Goal: Leave review/rating: Share an evaluation or opinion about a product, service, or content

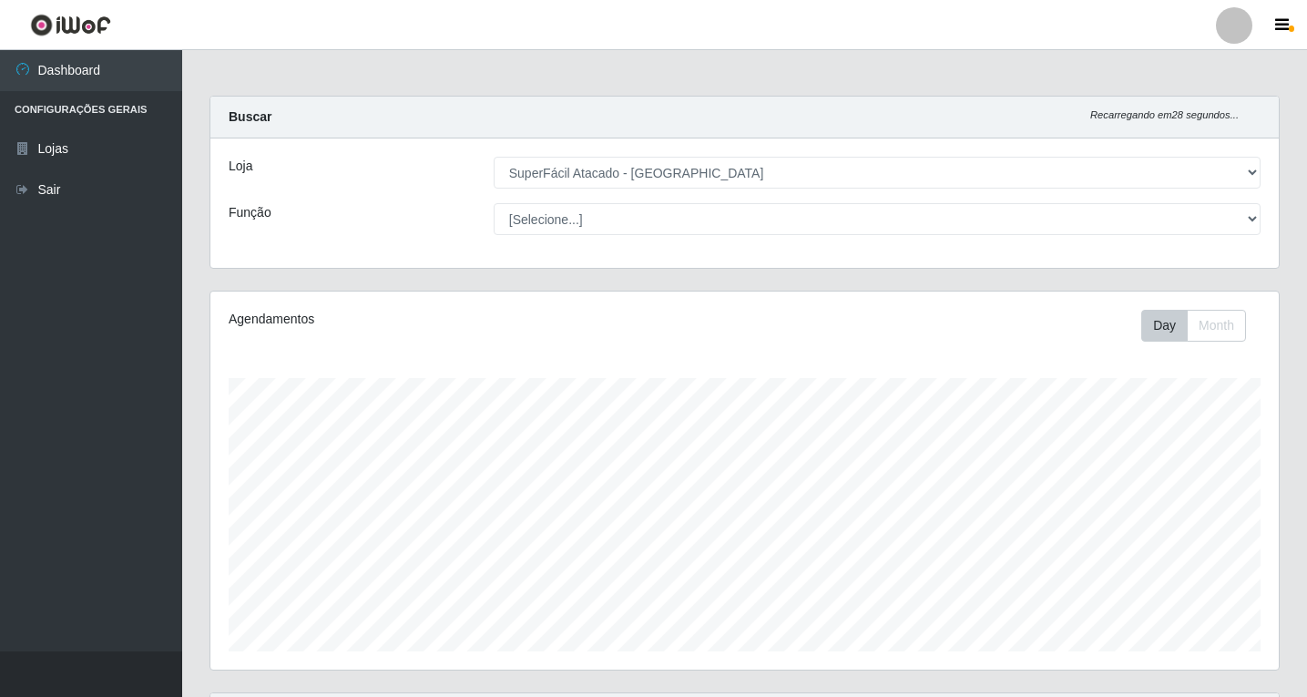
select select "503"
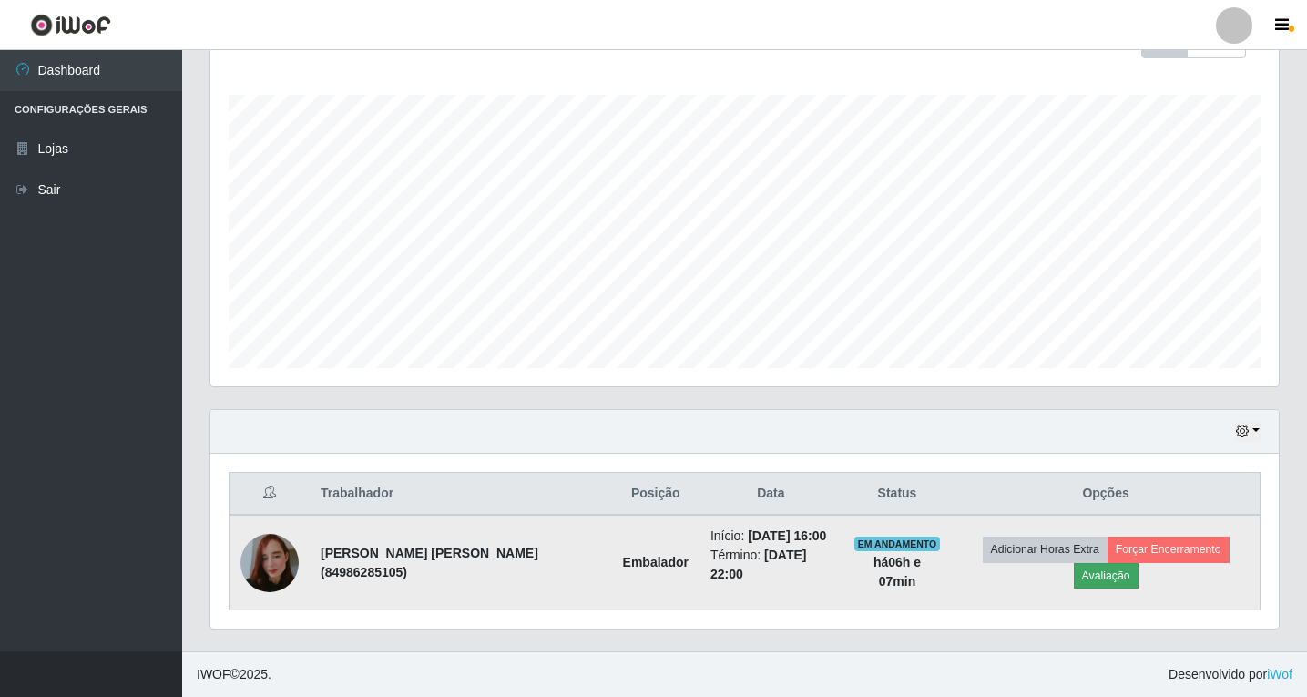
scroll to position [378, 1068]
click at [1114, 563] on button "Avaliação" at bounding box center [1105, 575] width 65 height 25
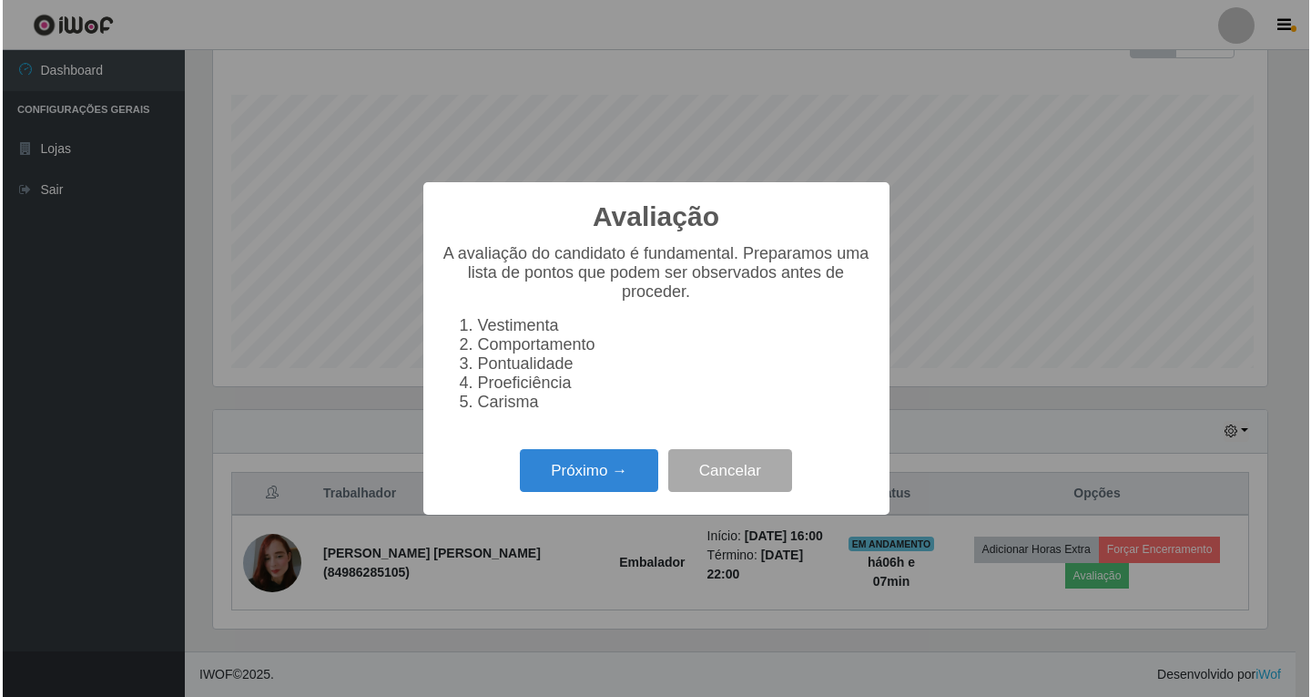
scroll to position [378, 1059]
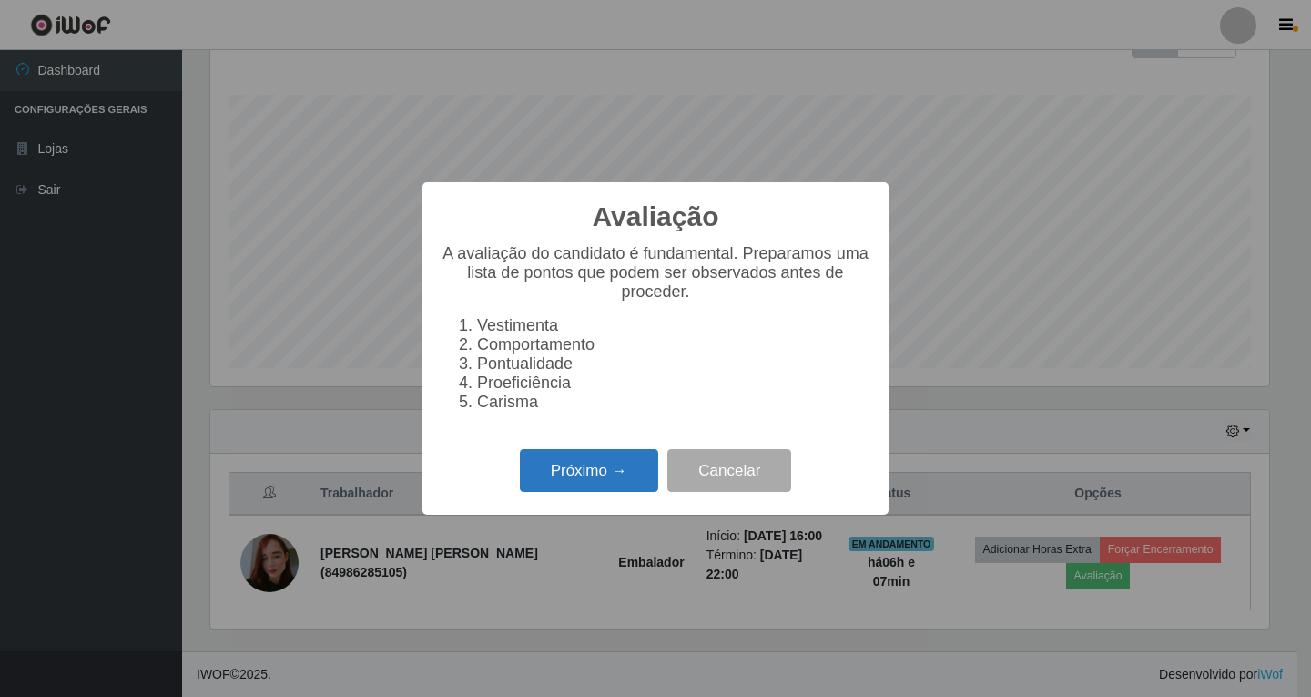
click at [564, 478] on button "Próximo →" at bounding box center [589, 470] width 138 height 43
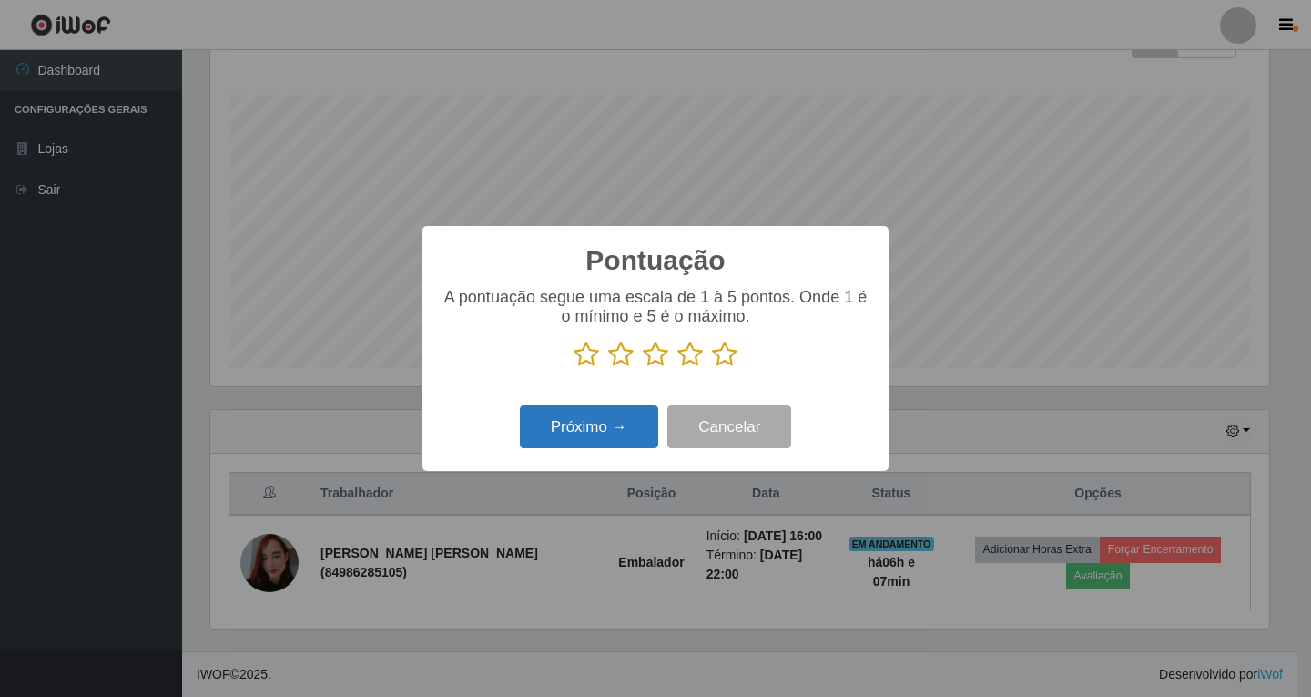
scroll to position [910090, 909409]
click at [686, 355] on icon at bounding box center [689, 354] width 25 height 27
click at [677, 368] on input "radio" at bounding box center [677, 368] width 0 height 0
click at [609, 432] on button "Próximo →" at bounding box center [589, 426] width 138 height 43
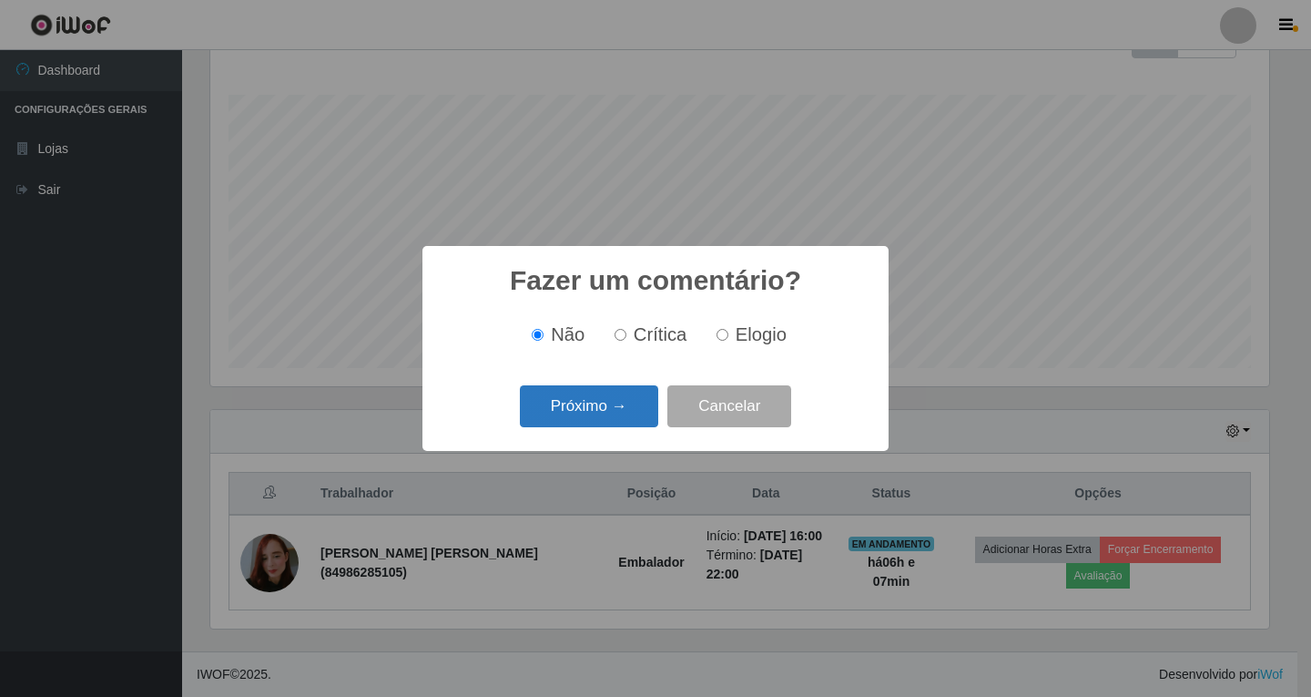
click at [602, 407] on button "Próximo →" at bounding box center [589, 406] width 138 height 43
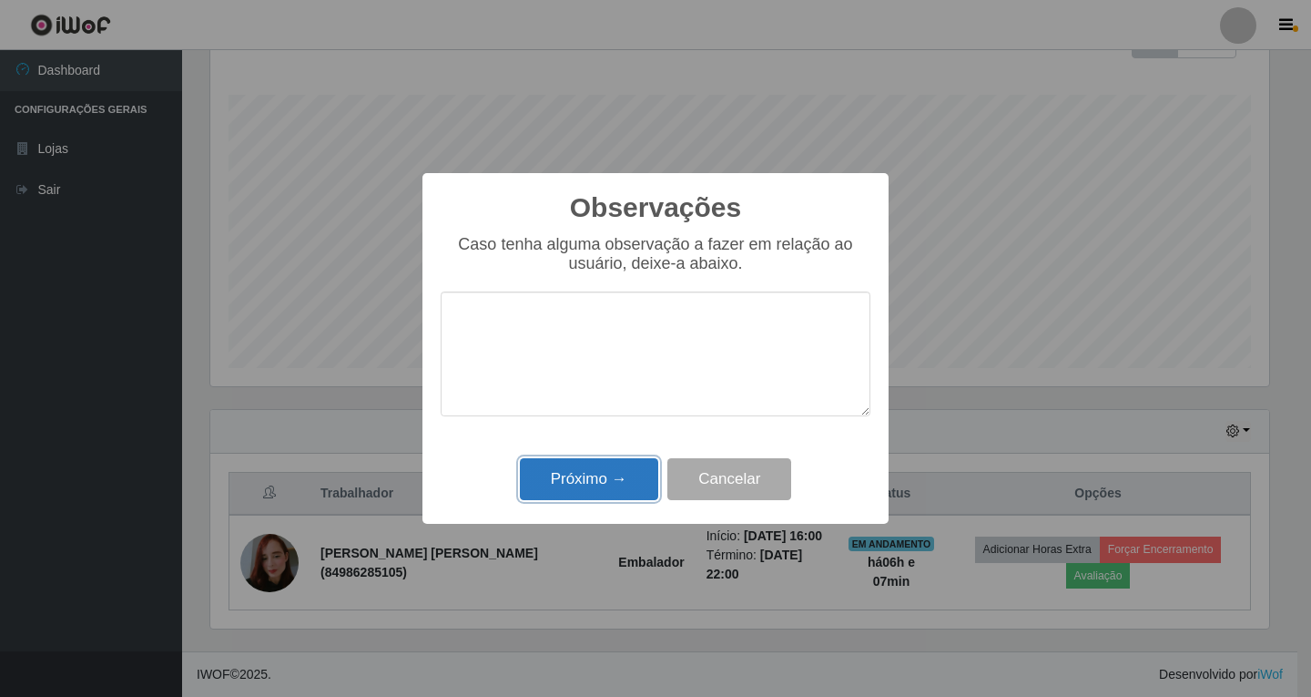
click at [609, 481] on button "Próximo →" at bounding box center [589, 479] width 138 height 43
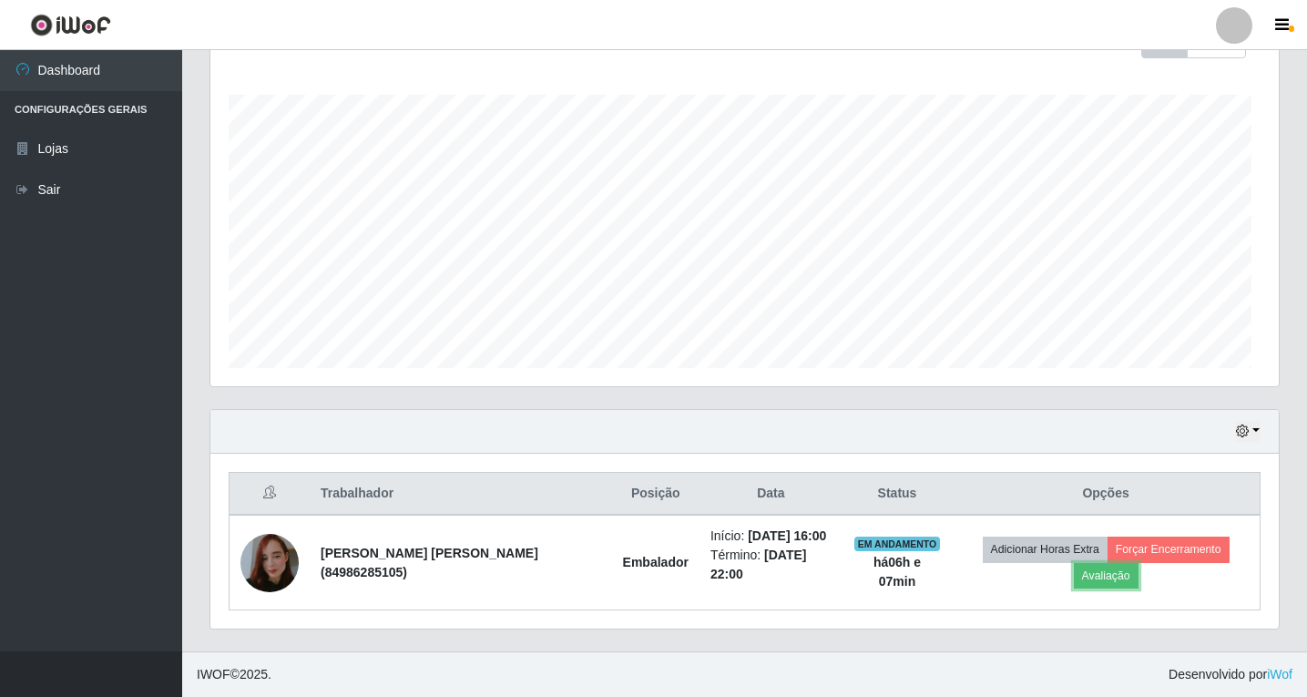
scroll to position [378, 1068]
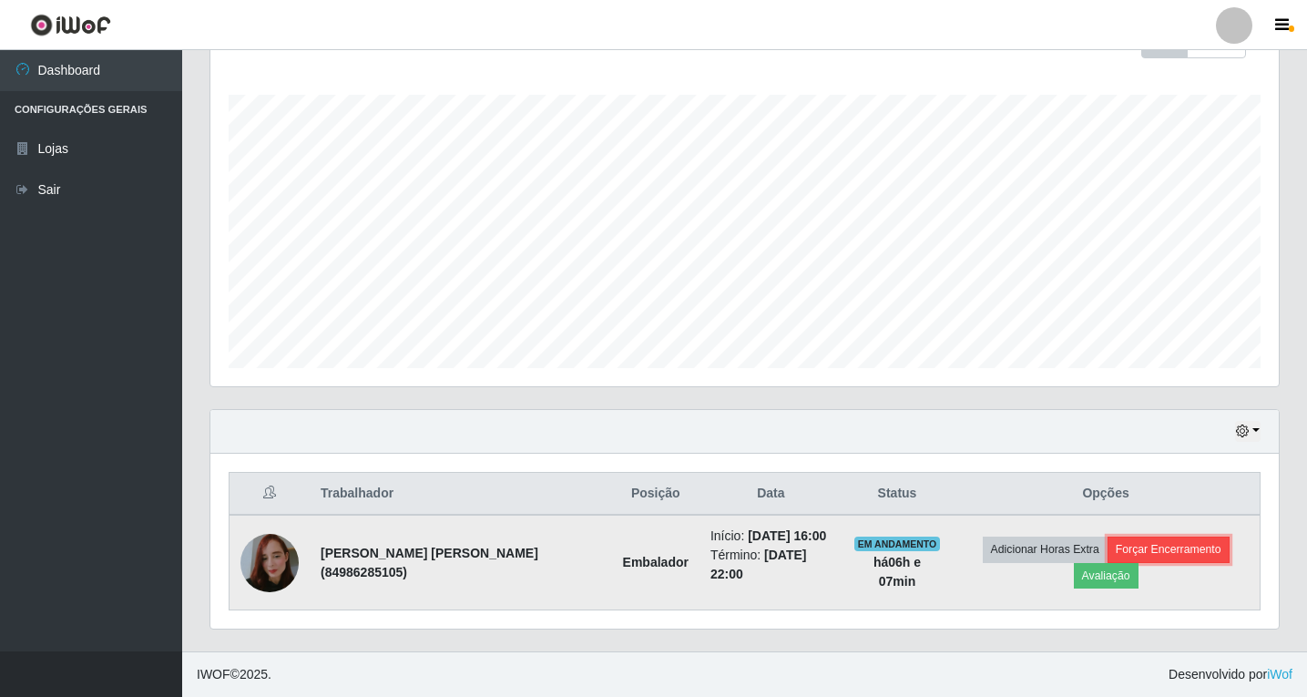
click at [1154, 558] on button "Forçar Encerramento" at bounding box center [1168, 548] width 122 height 25
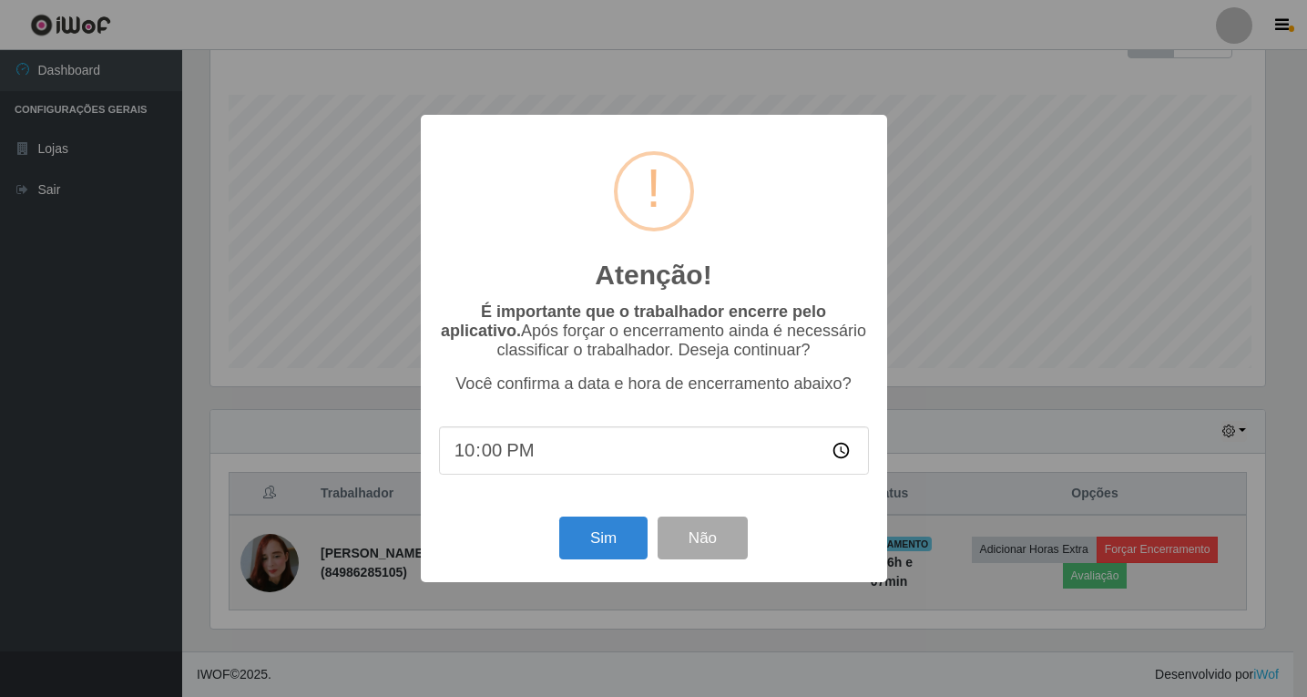
scroll to position [378, 1059]
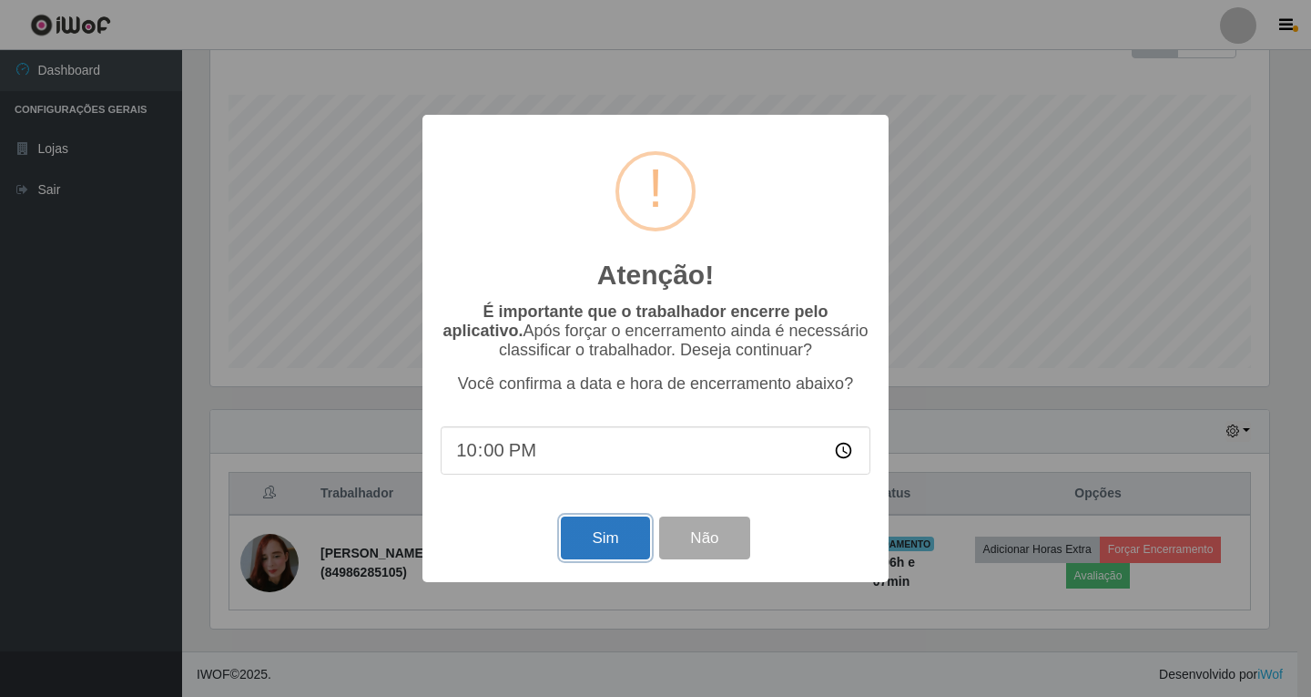
click at [580, 536] on button "Sim" at bounding box center [605, 537] width 88 height 43
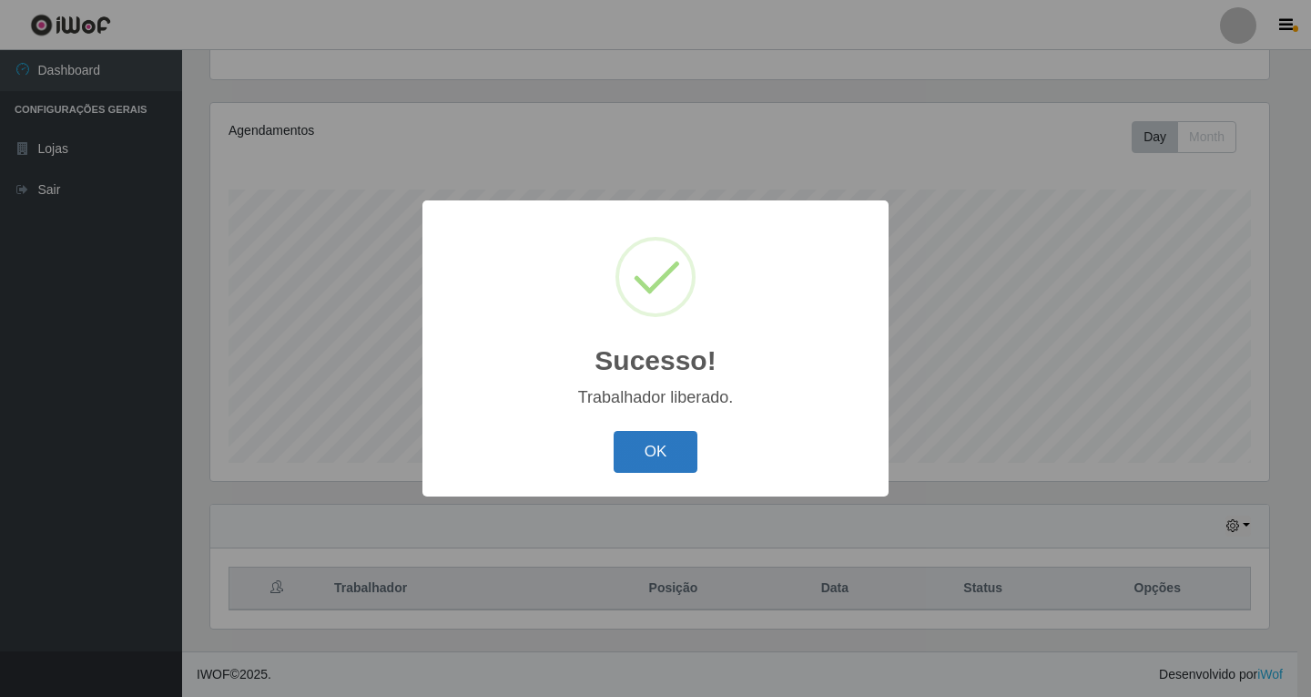
click at [663, 453] on button "OK" at bounding box center [656, 452] width 85 height 43
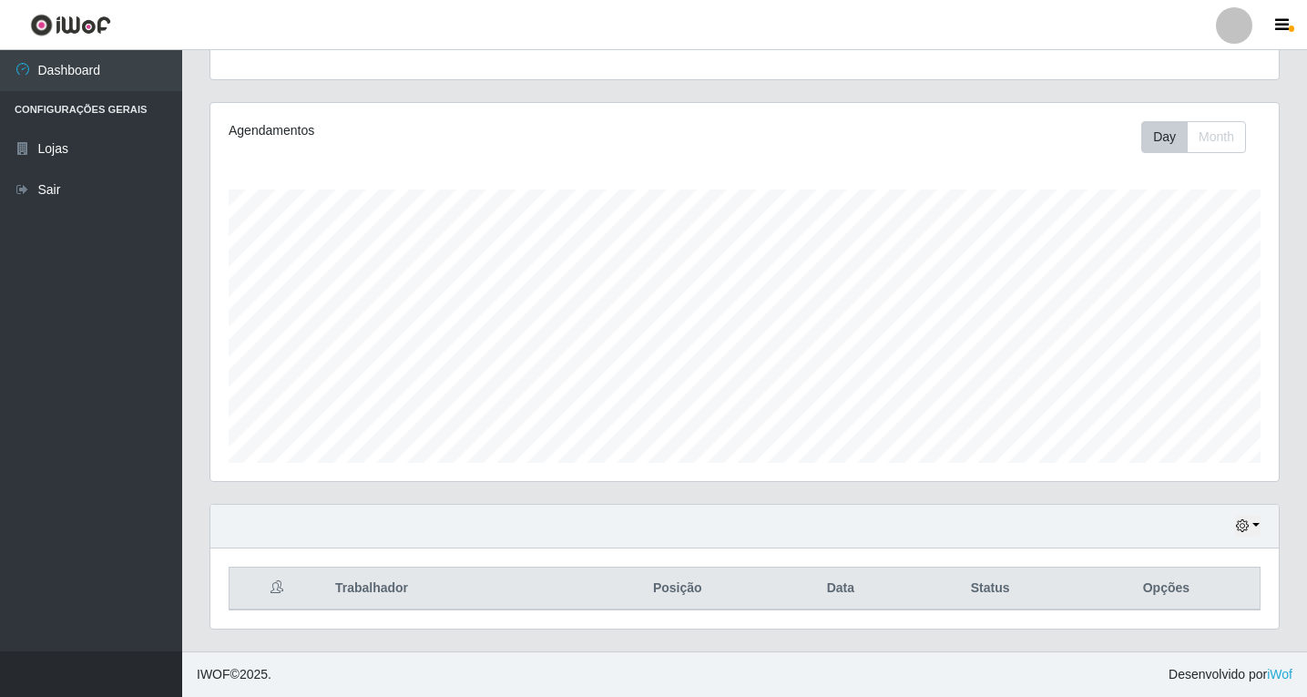
scroll to position [378, 1068]
